Goal: Book appointment/travel/reservation

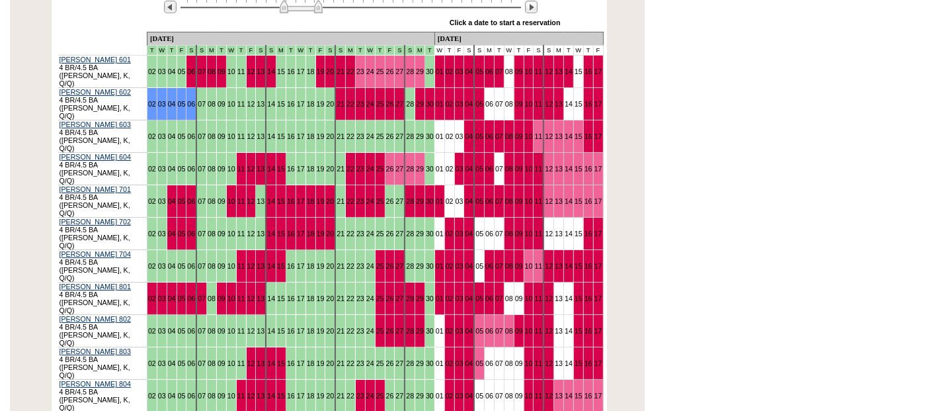
scroll to position [220, 0]
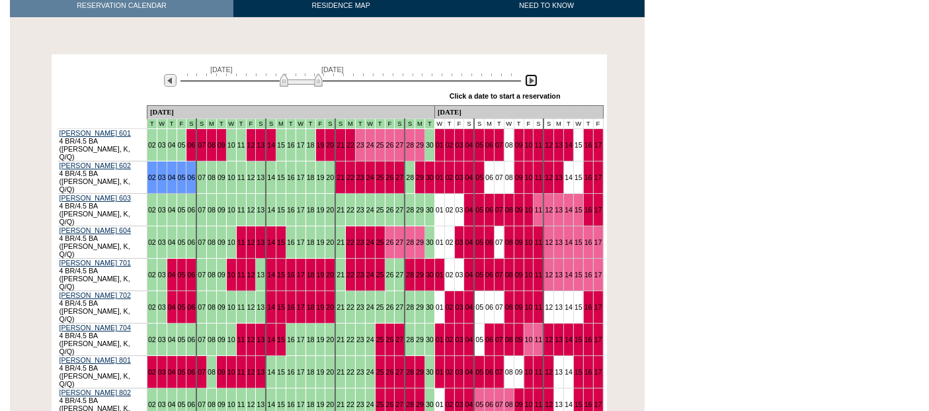
click at [529, 74] on img at bounding box center [531, 80] width 13 height 13
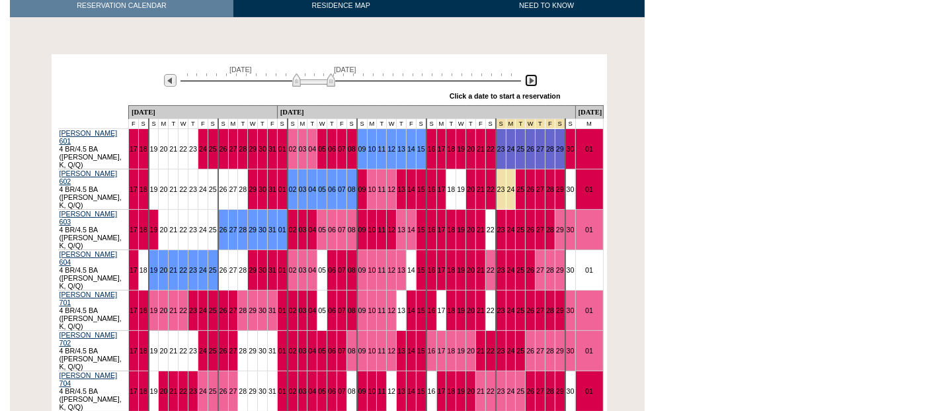
click at [529, 74] on img at bounding box center [531, 80] width 13 height 13
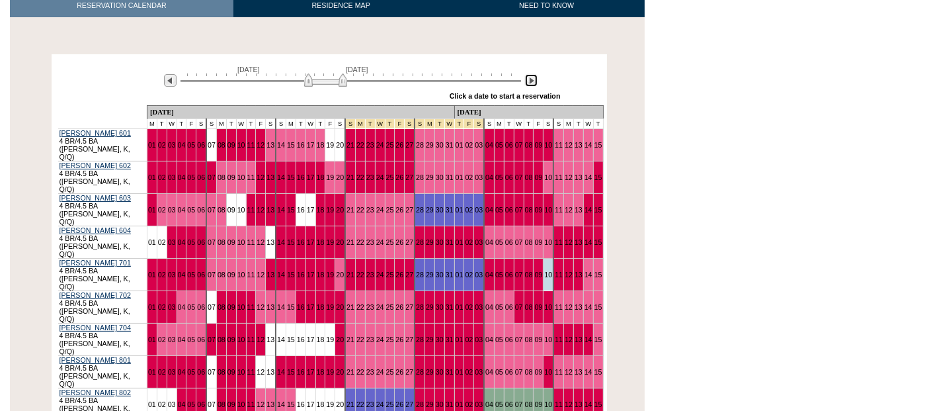
click at [529, 74] on img at bounding box center [531, 80] width 13 height 13
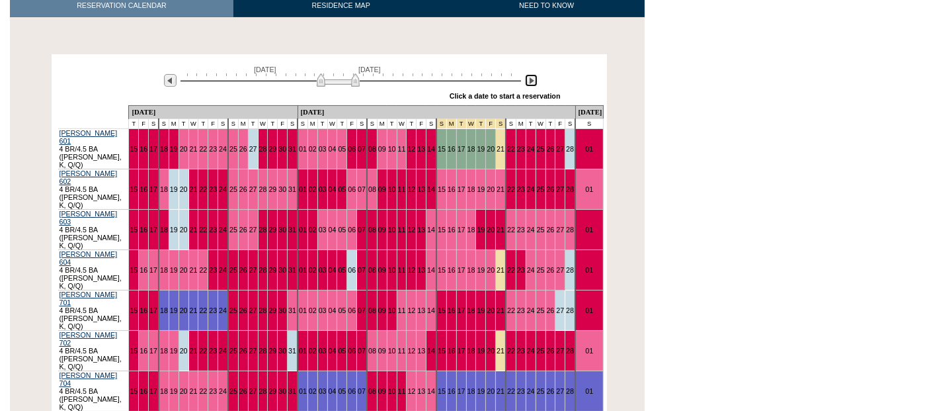
click at [529, 74] on img at bounding box center [531, 80] width 13 height 13
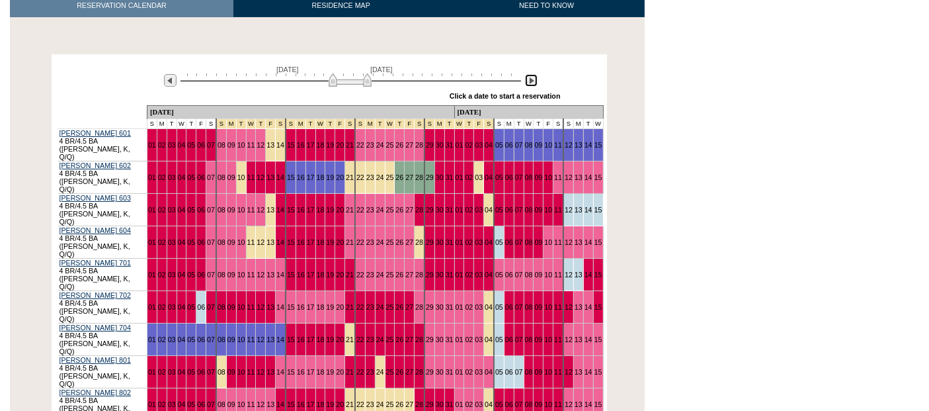
click at [529, 74] on img at bounding box center [531, 80] width 13 height 13
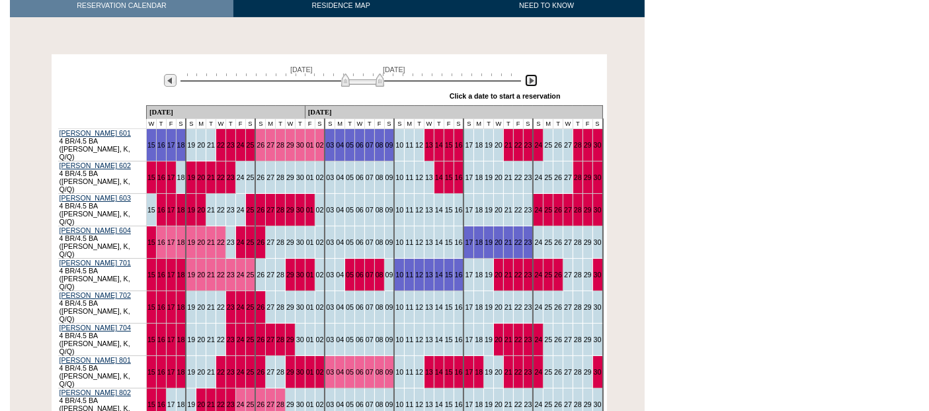
click at [529, 74] on img at bounding box center [531, 80] width 13 height 13
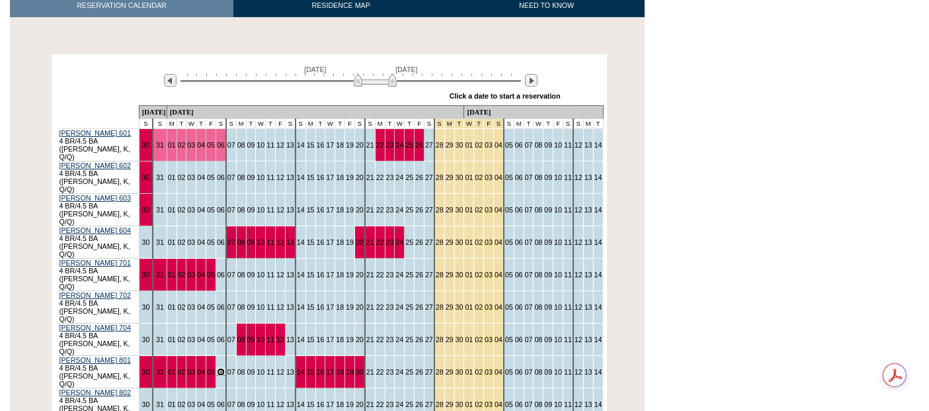
click at [225, 368] on link "06" at bounding box center [221, 372] width 8 height 8
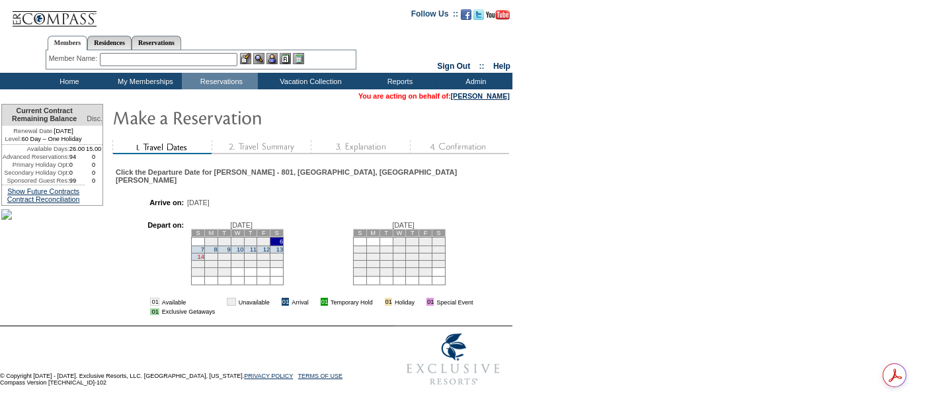
click at [202, 253] on link "14" at bounding box center [201, 256] width 7 height 7
